Goal: Information Seeking & Learning: Find contact information

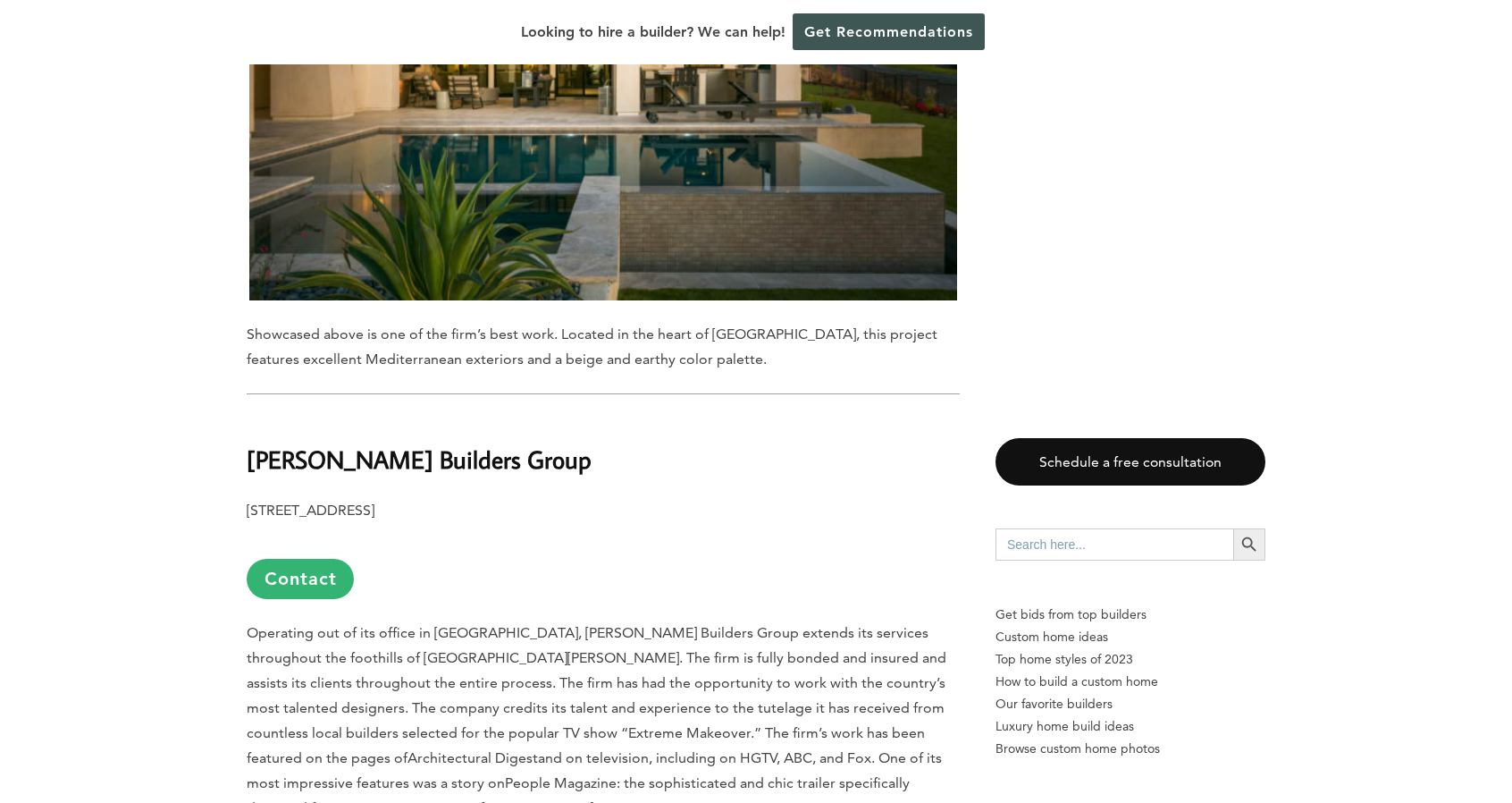
scroll to position [1878, 0]
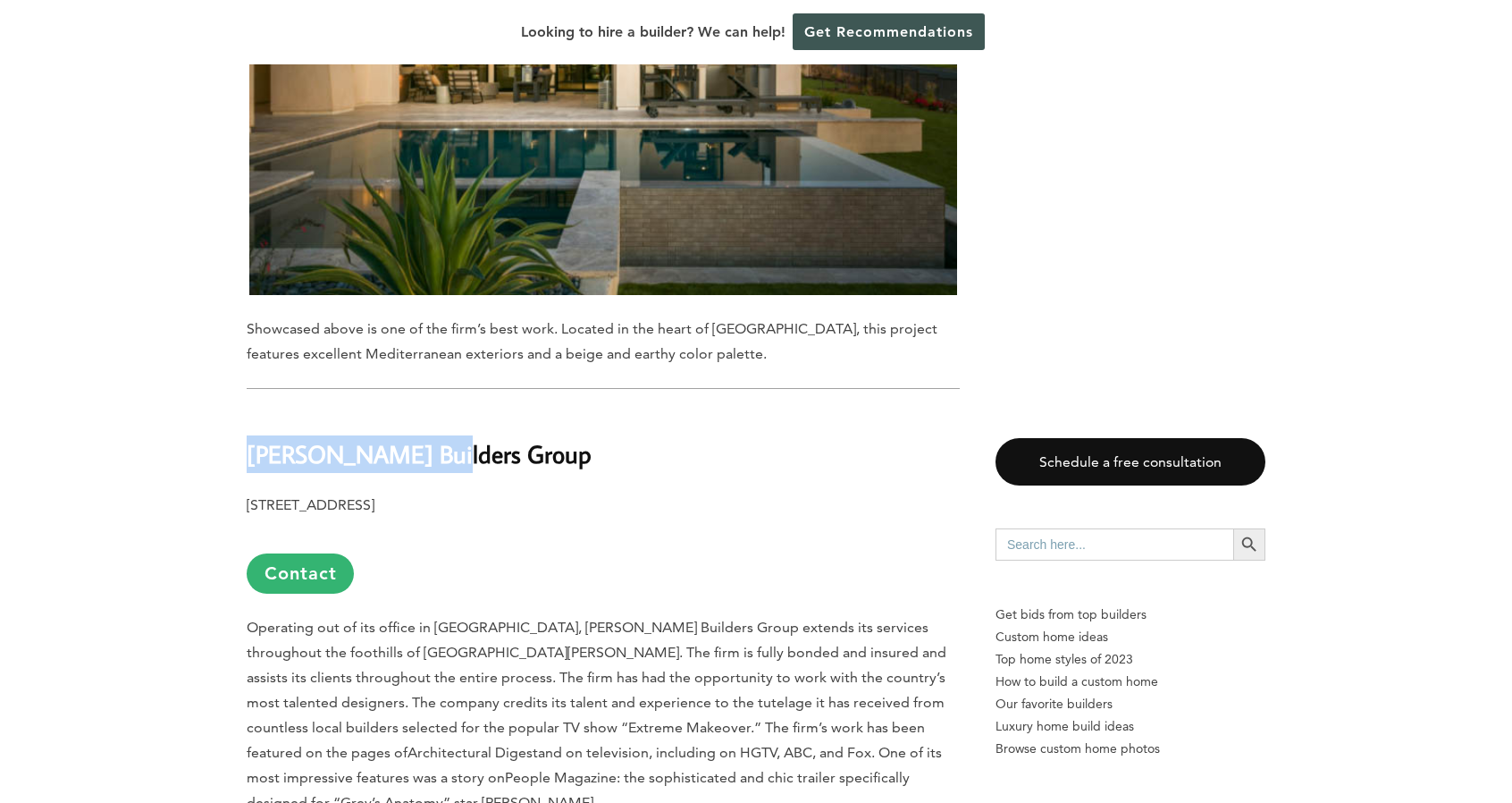
drag, startPoint x: 245, startPoint y: 381, endPoint x: 423, endPoint y: 370, distance: 178.3
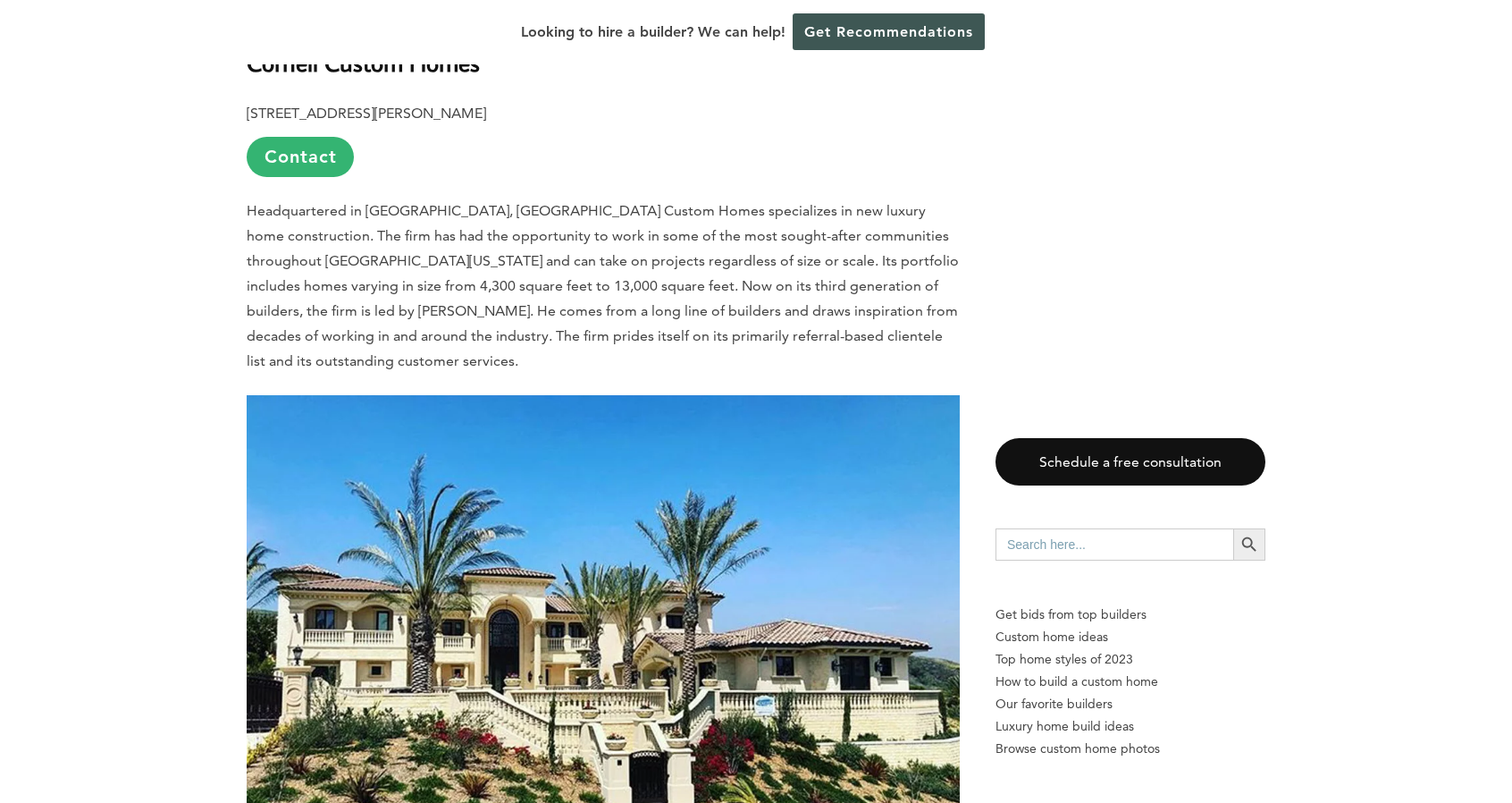
scroll to position [3755, 0]
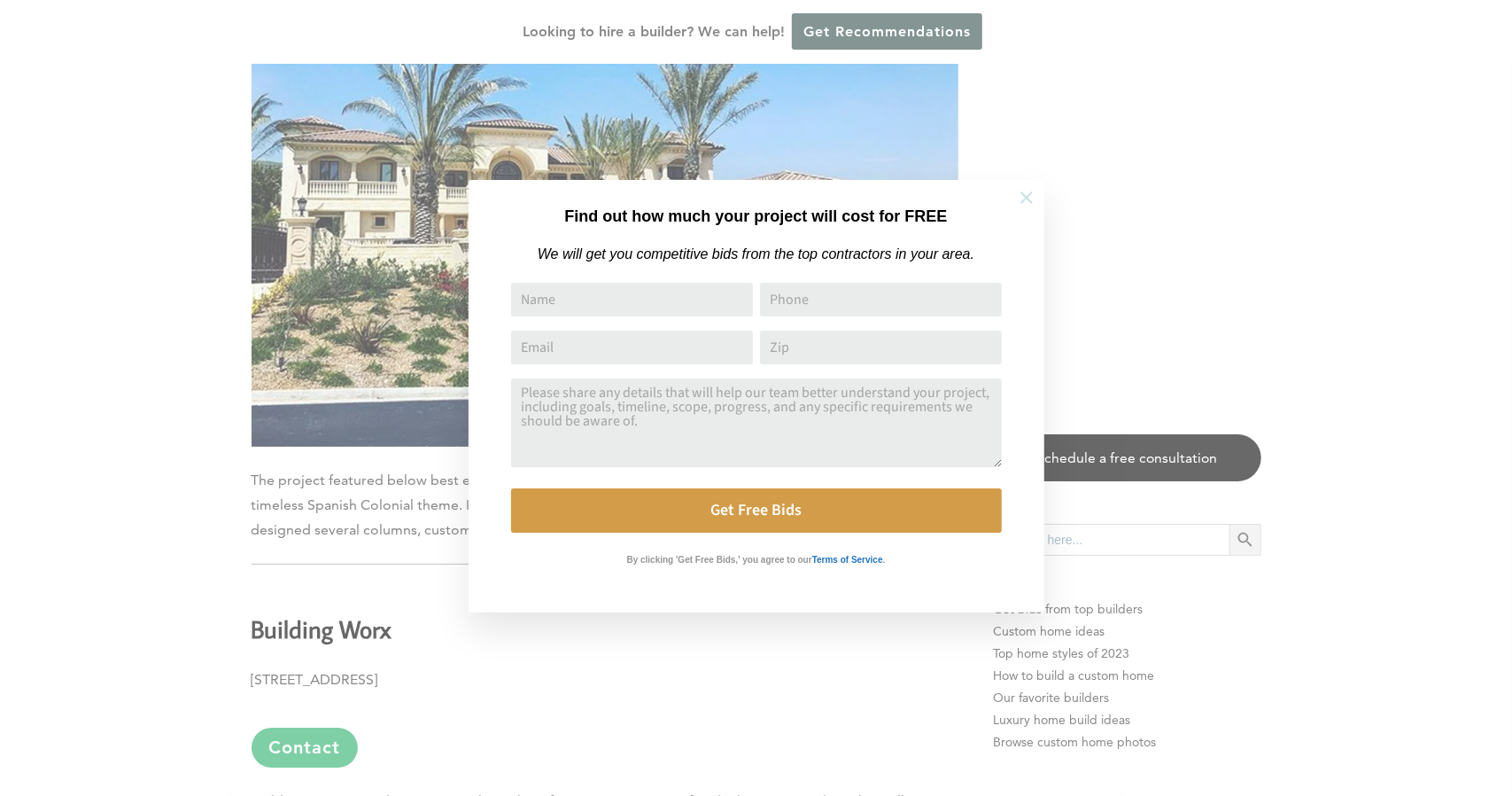
drag, startPoint x: 1019, startPoint y: 200, endPoint x: 1018, endPoint y: 191, distance: 9.1
click at [1018, 200] on icon at bounding box center [1026, 198] width 20 height 20
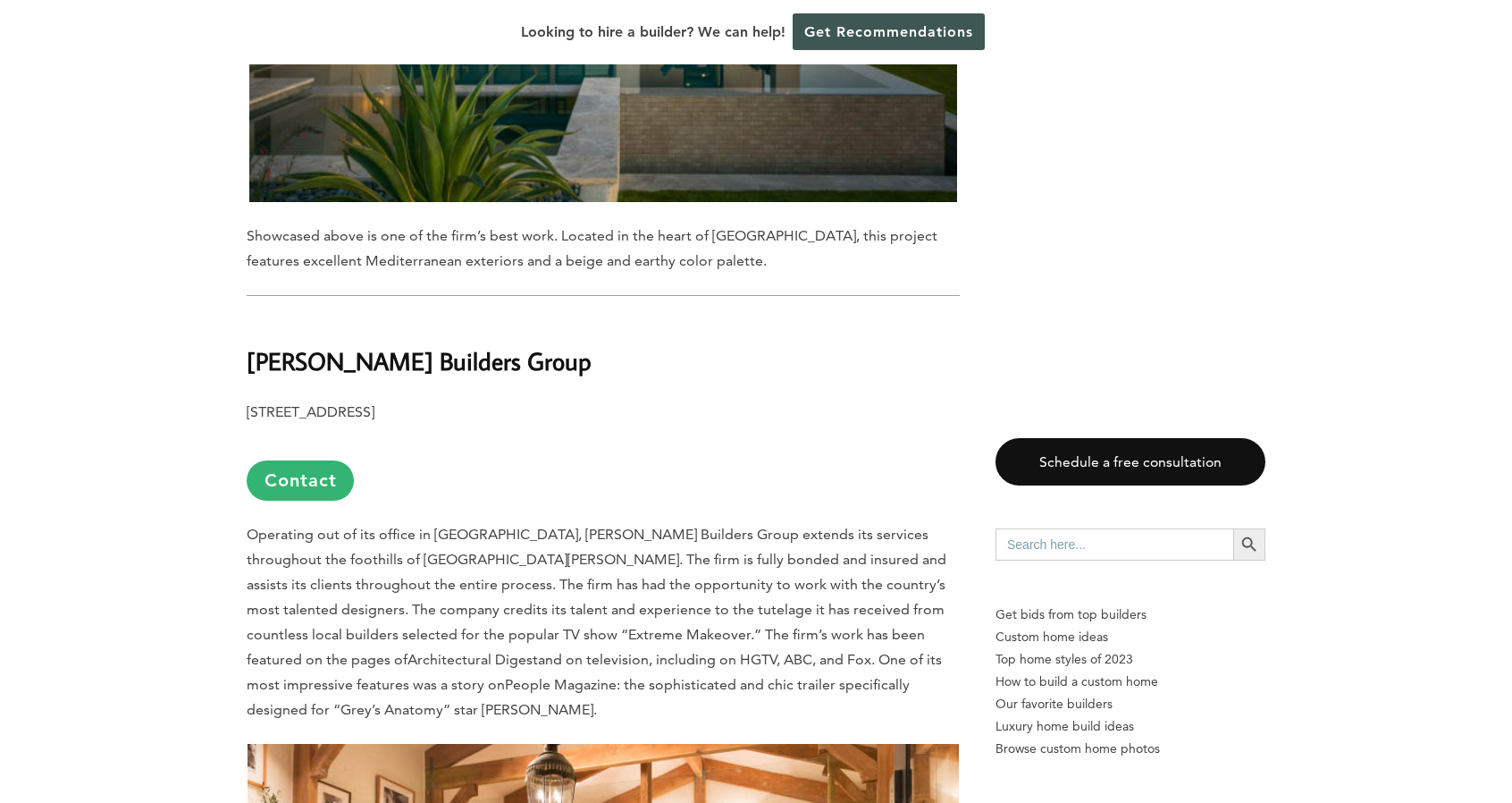
scroll to position [1788, 0]
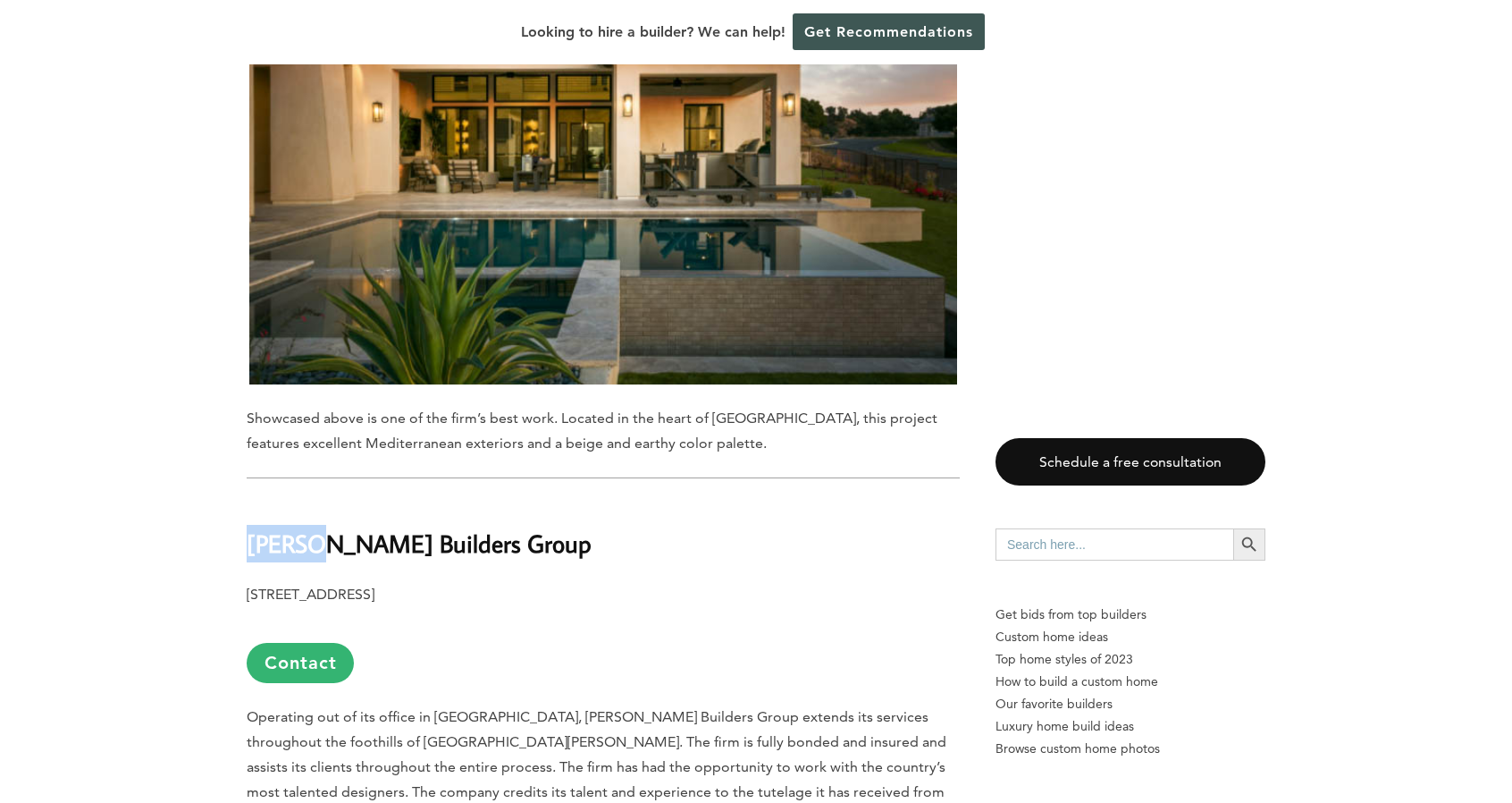
drag, startPoint x: 239, startPoint y: 473, endPoint x: 309, endPoint y: 479, distance: 70.3
copy b "[PERSON_NAME]"
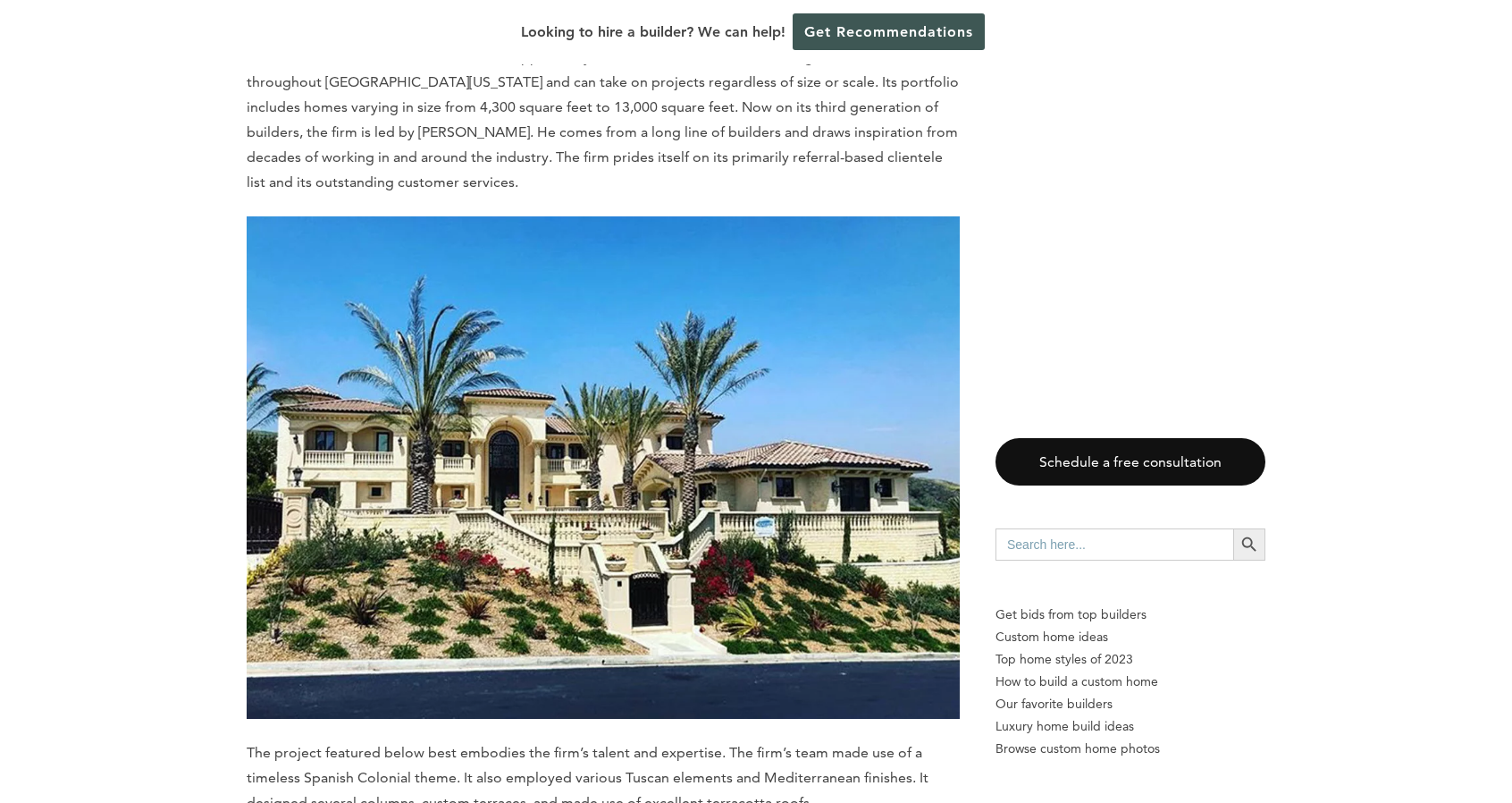
scroll to position [3934, 0]
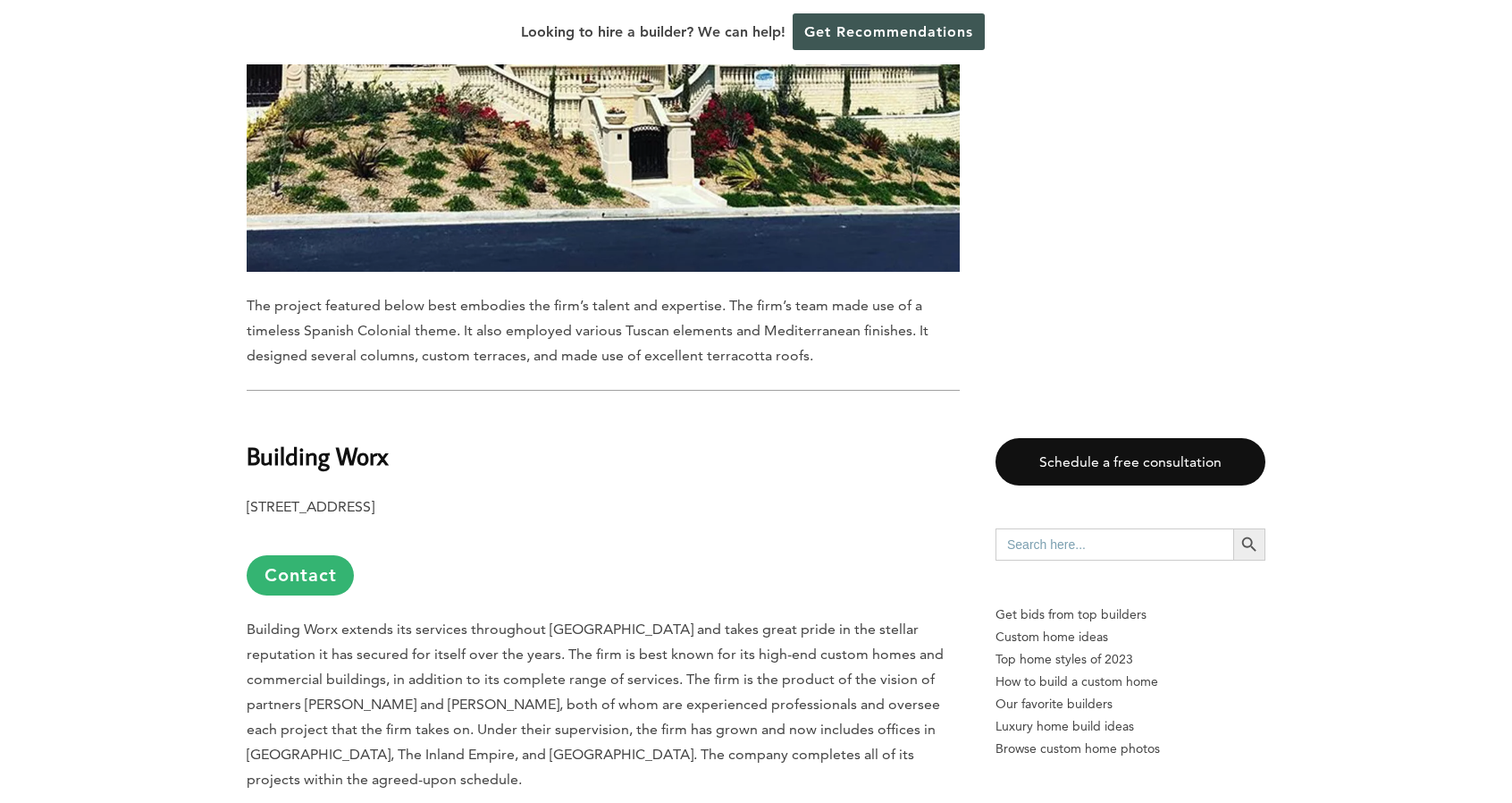
drag, startPoint x: 245, startPoint y: 388, endPoint x: 558, endPoint y: 377, distance: 313.2
click at [558, 377] on div "Last updated on [DATE] 11:59 am Otherwise known as the “Pride of the Foothills,…" at bounding box center [756, 24] width 1076 height 5932
copy b "[STREET_ADDRESS]"
click at [262, 440] on b "Building Worx" at bounding box center [316, 455] width 141 height 31
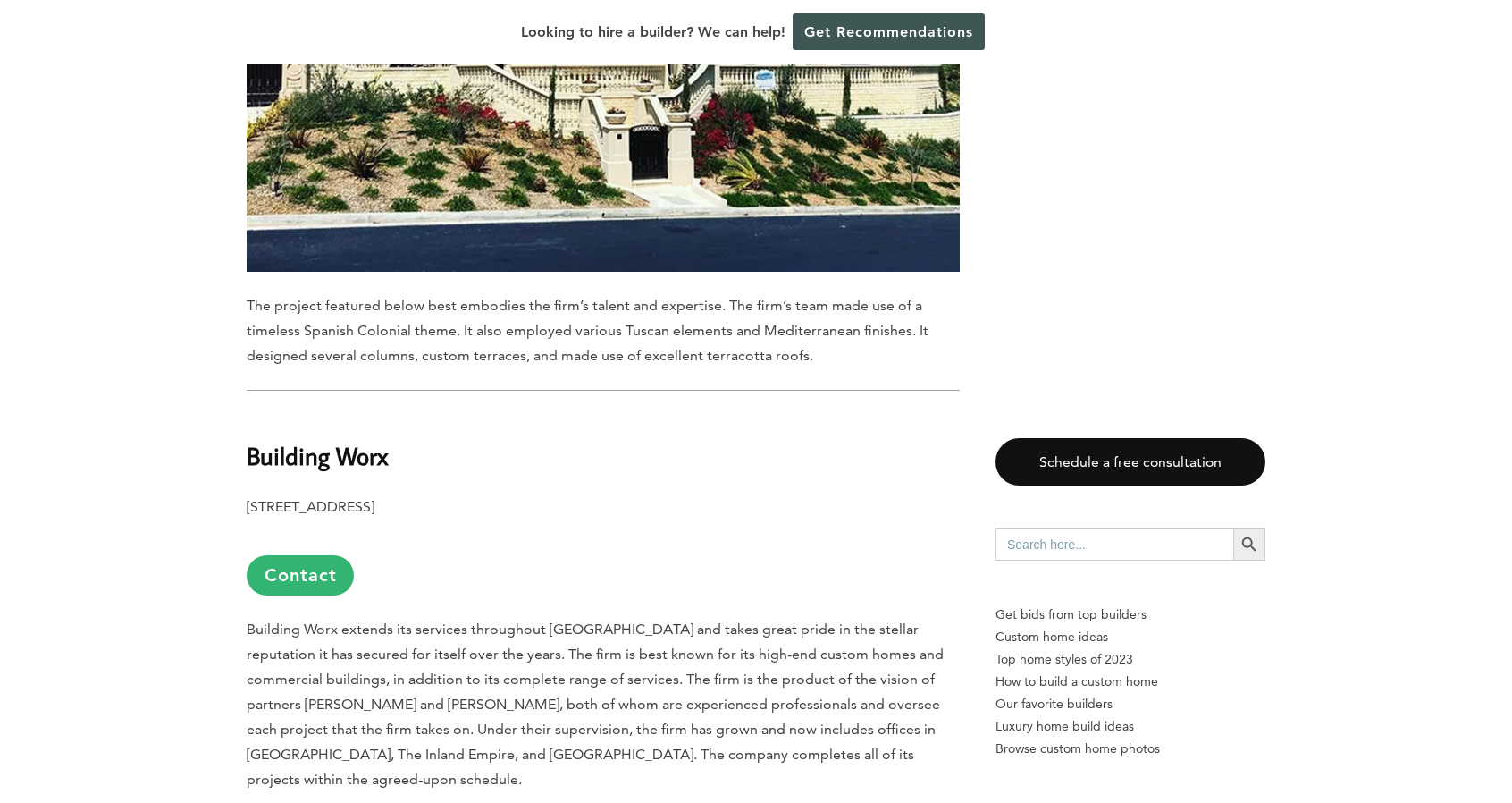
click at [446, 412] on h2 "Building Worx" at bounding box center [602, 442] width 713 height 62
drag, startPoint x: 391, startPoint y: 342, endPoint x: 235, endPoint y: 343, distance: 156.0
click at [235, 343] on div "Last updated on [DATE] 11:59 am Otherwise known as the “Pride of the Foothills,…" at bounding box center [756, 24] width 1076 height 5932
copy b "Building Worx"
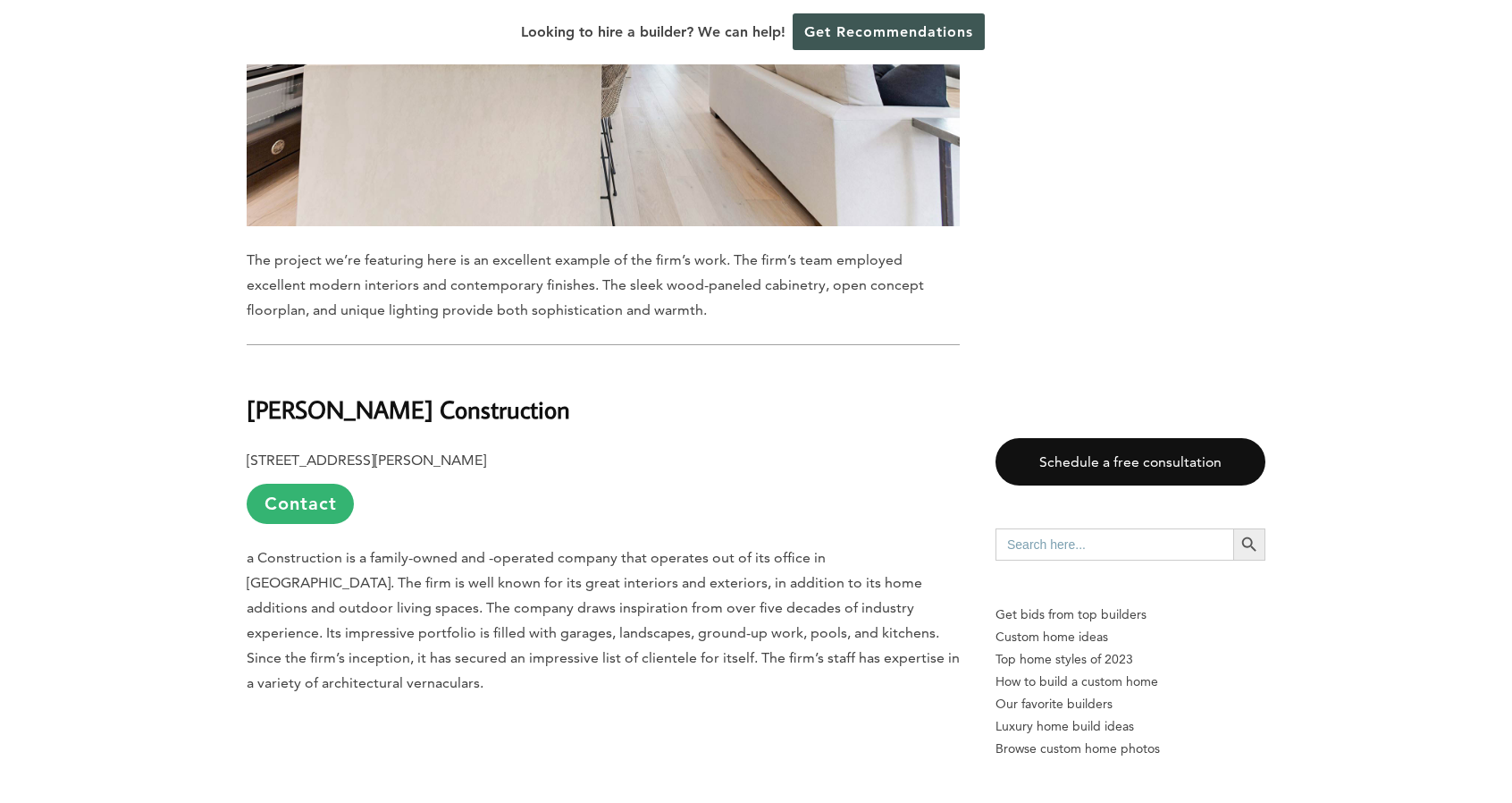
scroll to position [5186, 0]
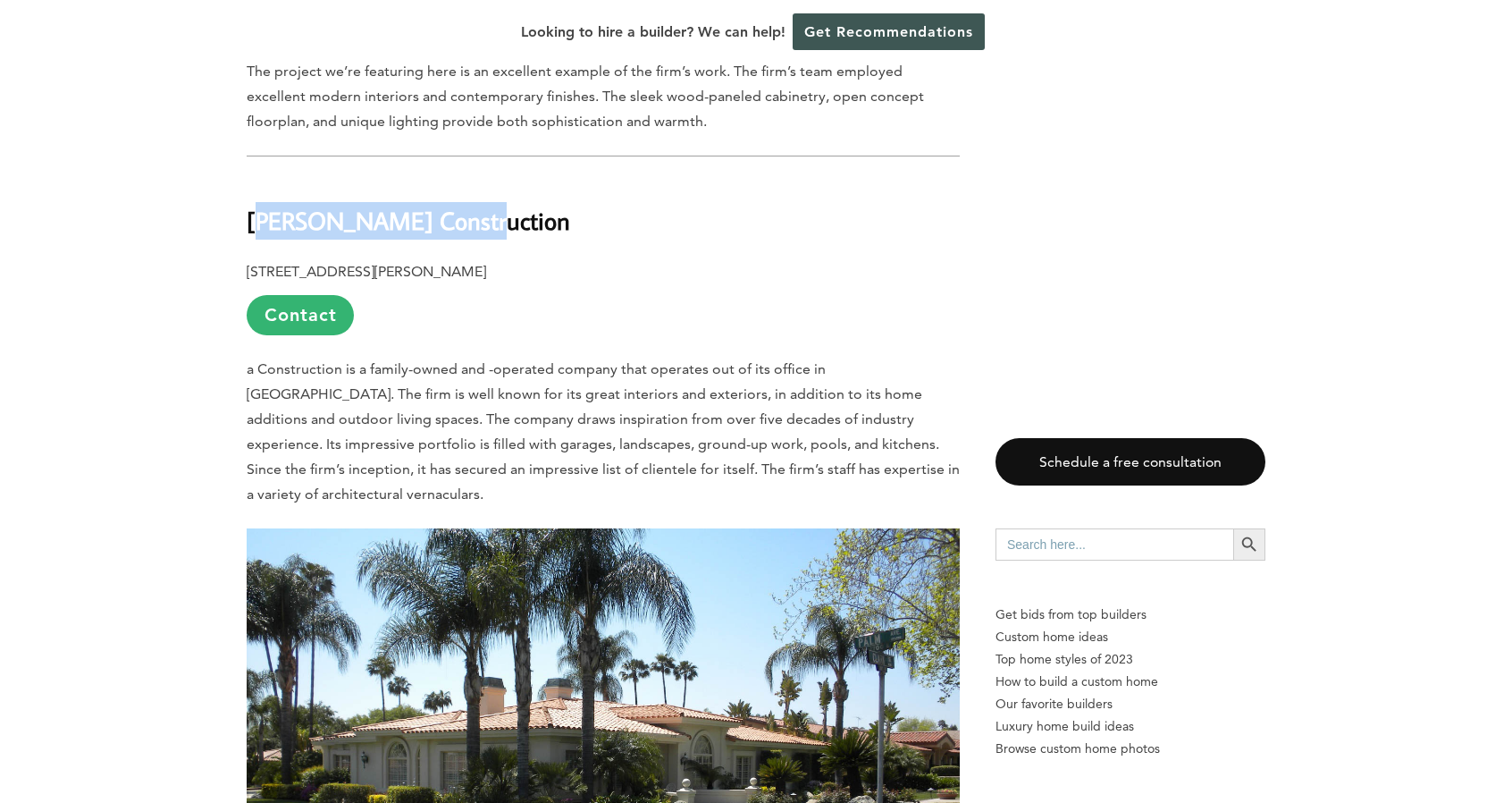
drag, startPoint x: 255, startPoint y: 76, endPoint x: 463, endPoint y: 69, distance: 208.1
click at [463, 205] on b "[PERSON_NAME] Construction" at bounding box center [408, 220] width 324 height 31
click at [482, 205] on b "[PERSON_NAME] Construction" at bounding box center [408, 220] width 324 height 31
drag, startPoint x: 508, startPoint y: 80, endPoint x: 212, endPoint y: 76, distance: 296.0
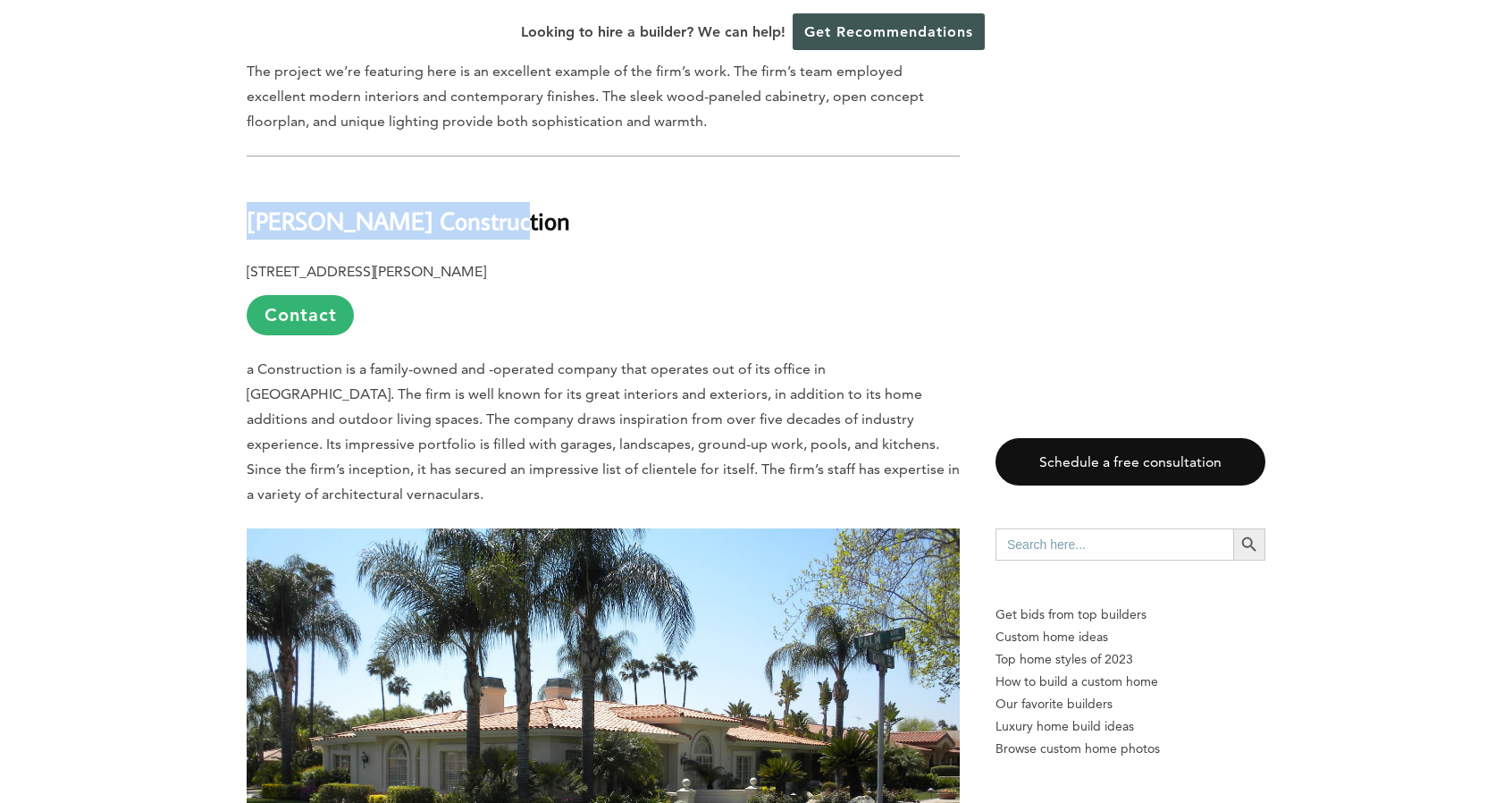
copy b "[PERSON_NAME] Construction"
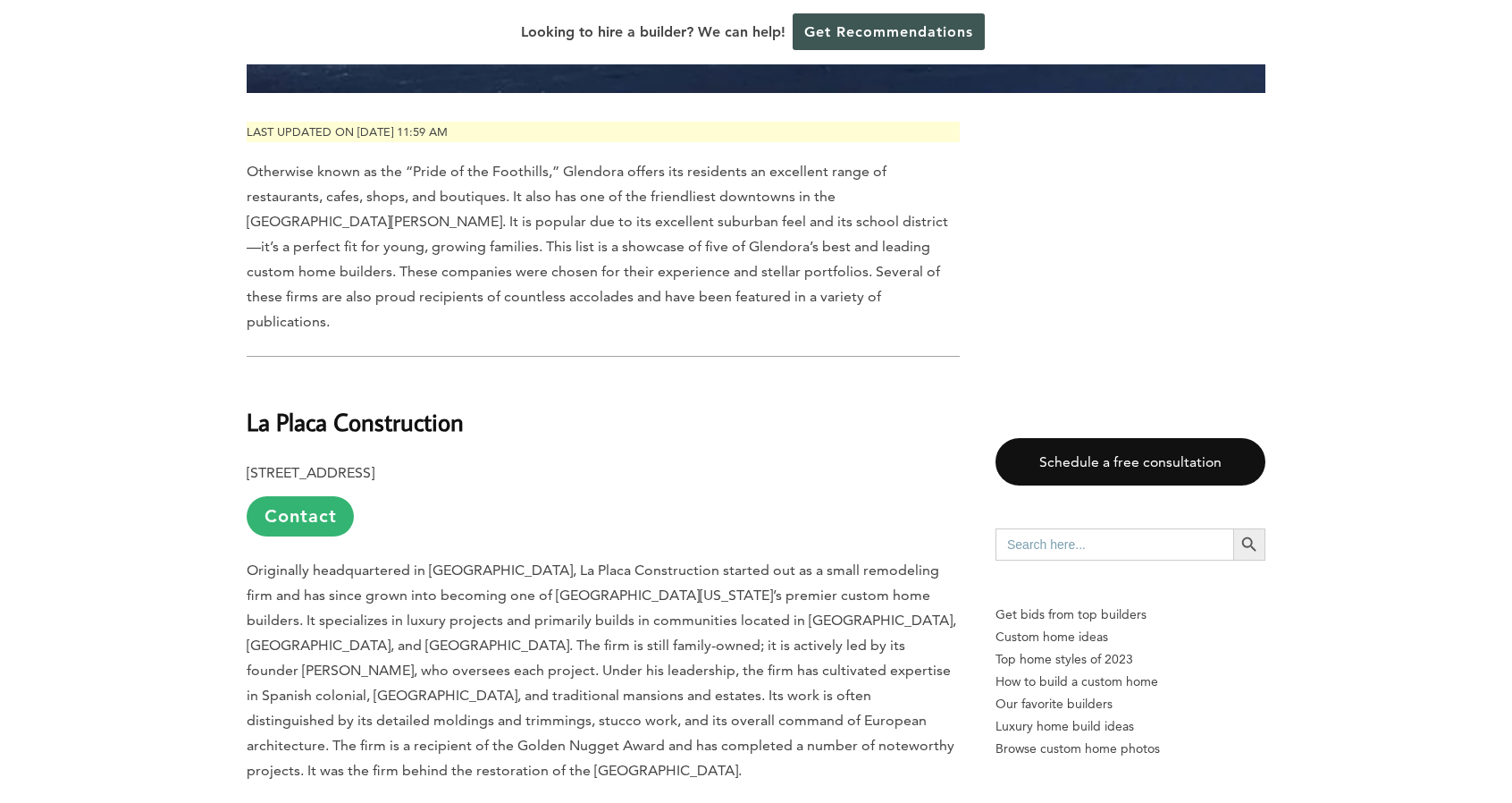
scroll to position [894, 0]
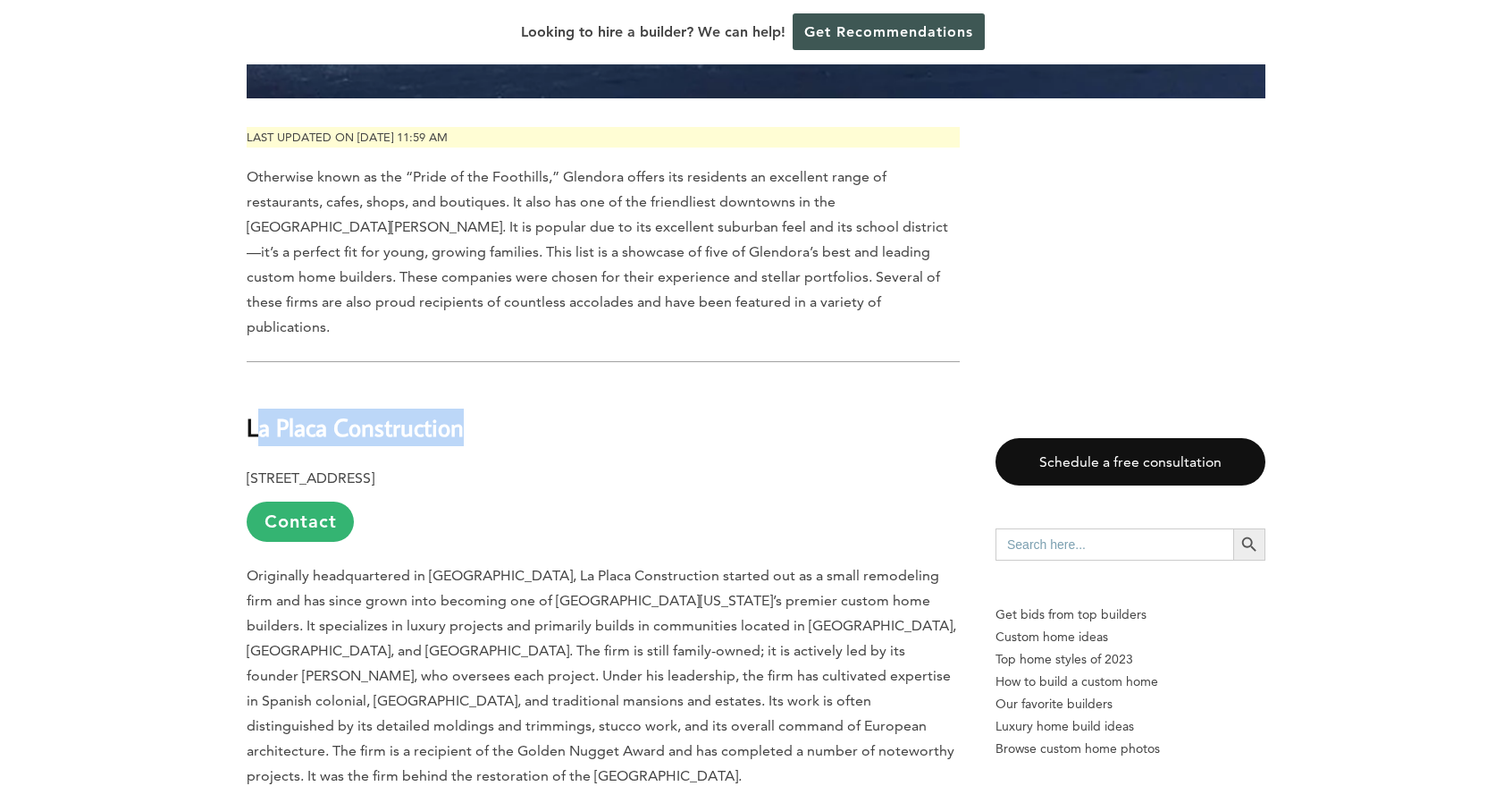
drag, startPoint x: 257, startPoint y: 346, endPoint x: 490, endPoint y: 338, distance: 233.1
click at [490, 384] on h2 "La Placa Construction" at bounding box center [602, 415] width 713 height 62
click at [489, 384] on h2 "La Placa Construction" at bounding box center [602, 415] width 713 height 62
click at [483, 384] on h2 "La Placa Construction" at bounding box center [602, 415] width 713 height 62
click at [457, 411] on b "La Placa Construction" at bounding box center [355, 426] width 218 height 31
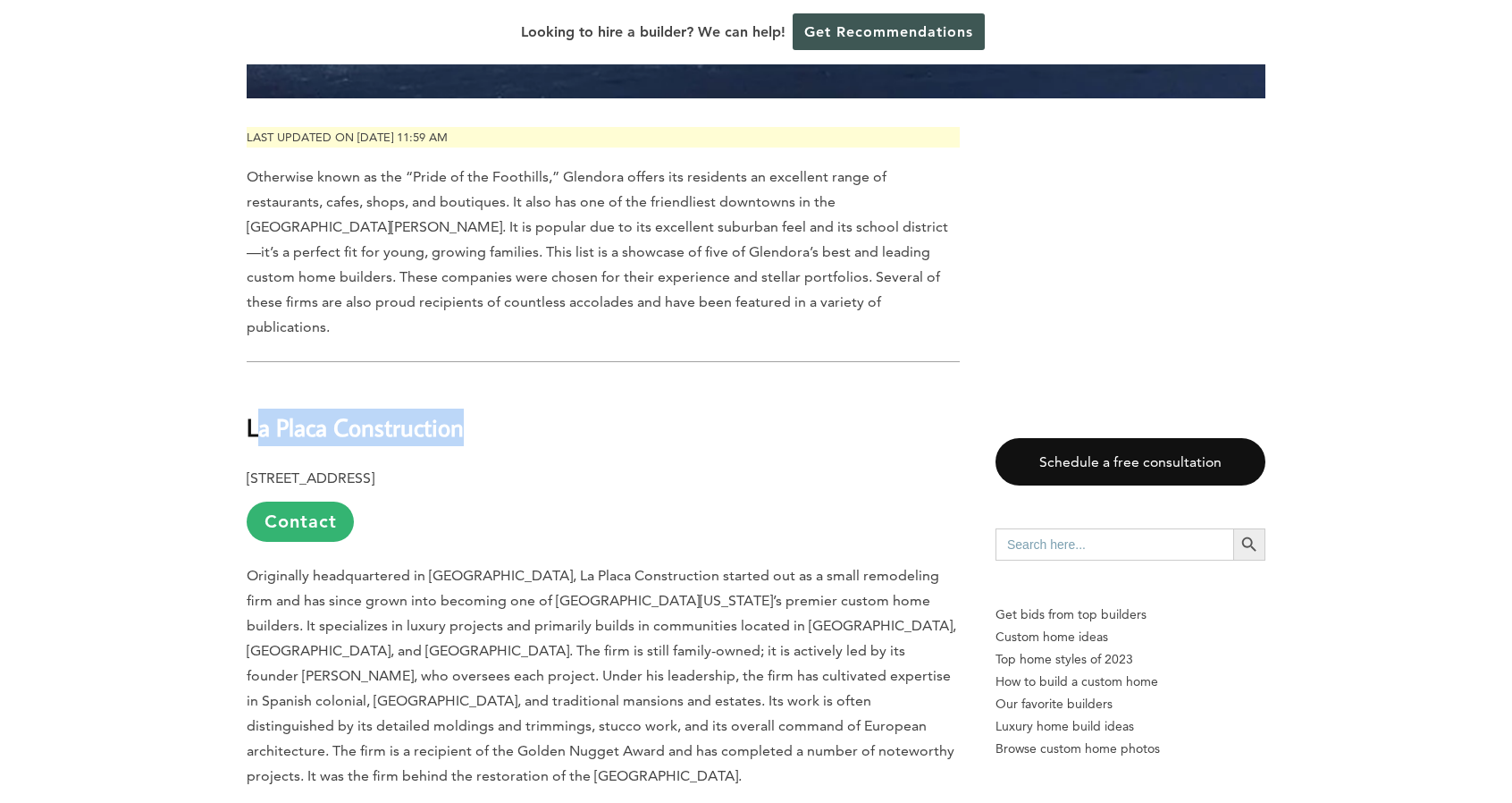
click at [298, 411] on b "La Placa Construction" at bounding box center [355, 426] width 218 height 31
drag, startPoint x: 244, startPoint y: 357, endPoint x: 517, endPoint y: 341, distance: 273.5
copy b "La Placa Construction"
